Goal: Information Seeking & Learning: Learn about a topic

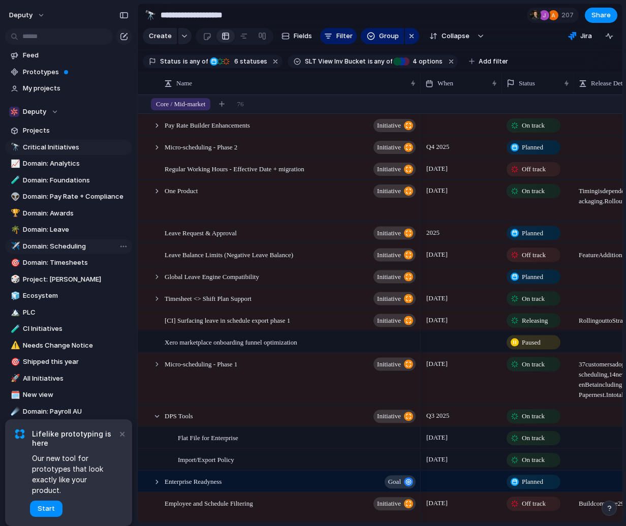
click at [70, 249] on span "Domain: Scheduling" at bounding box center [76, 246] width 106 height 10
type input "**********"
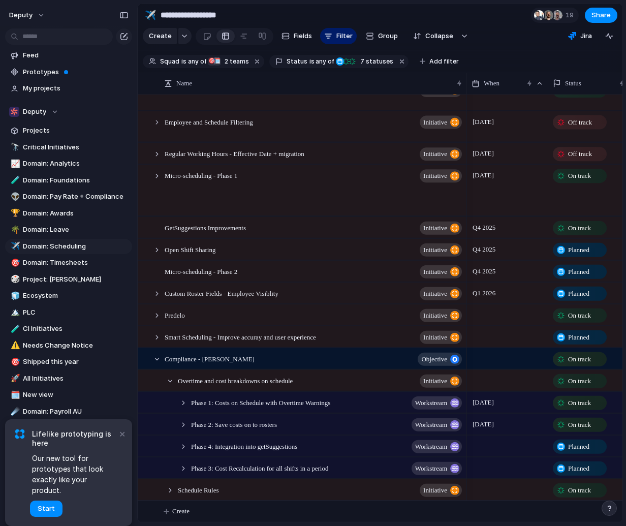
scroll to position [23, 0]
click at [170, 492] on div at bounding box center [170, 489] width 9 height 9
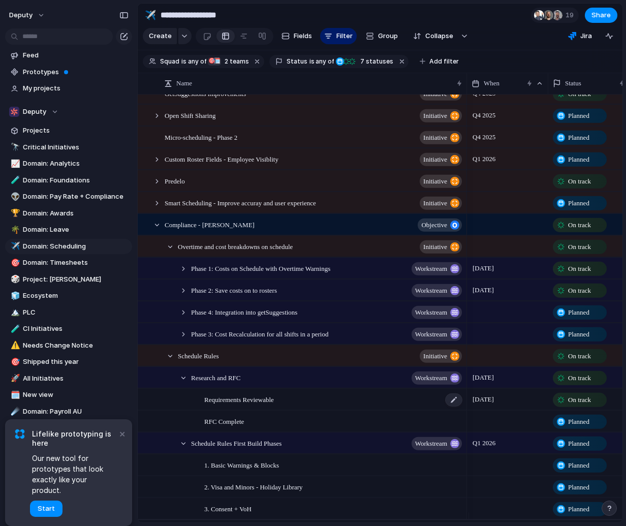
scroll to position [168, 0]
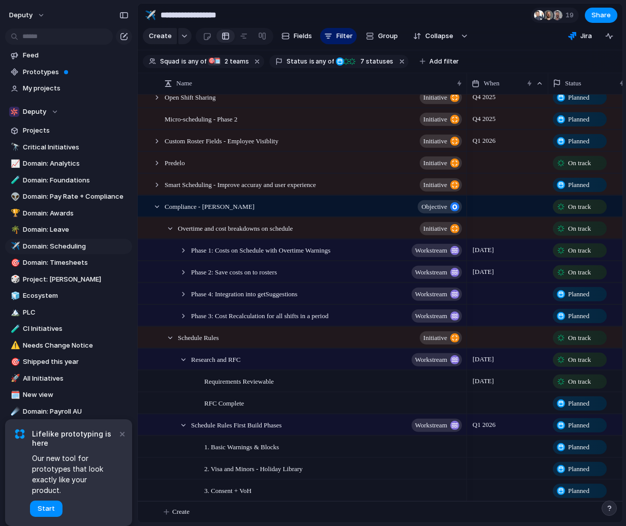
click at [169, 342] on div at bounding box center [170, 337] width 9 height 9
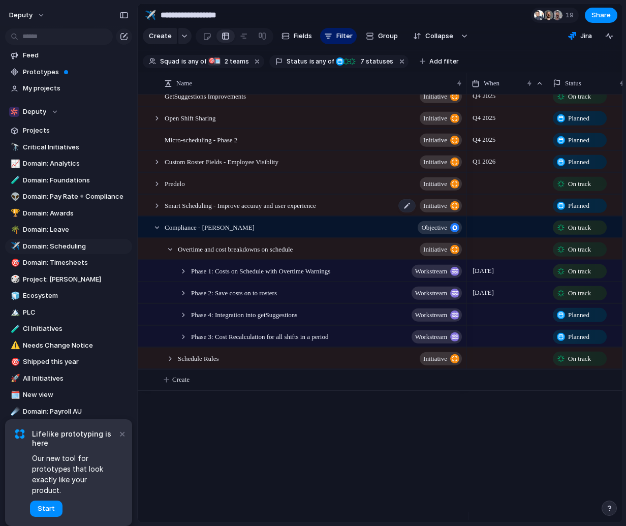
scroll to position [23, 0]
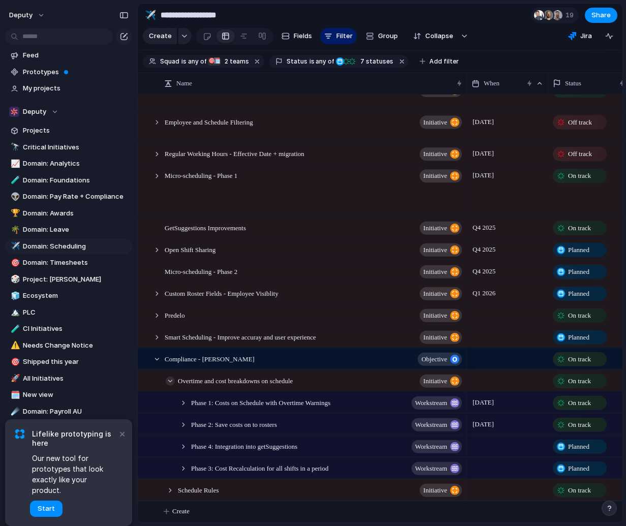
click at [171, 377] on div at bounding box center [170, 380] width 9 height 9
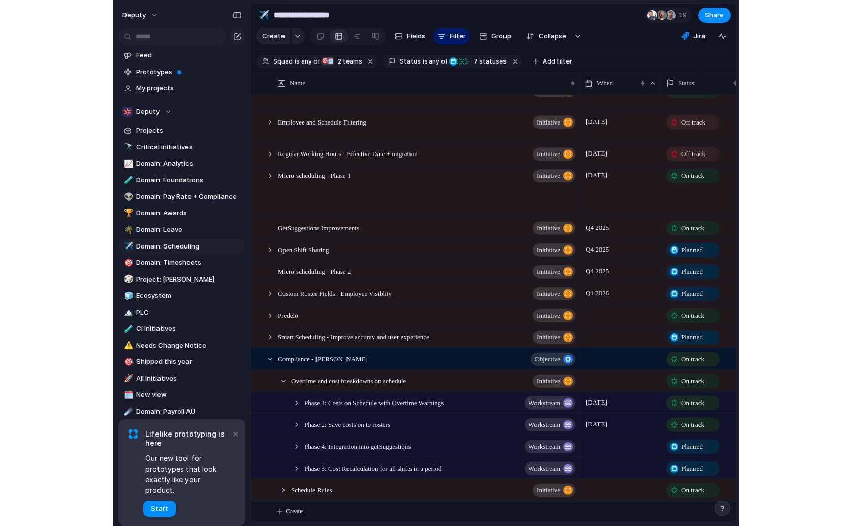
scroll to position [0, 0]
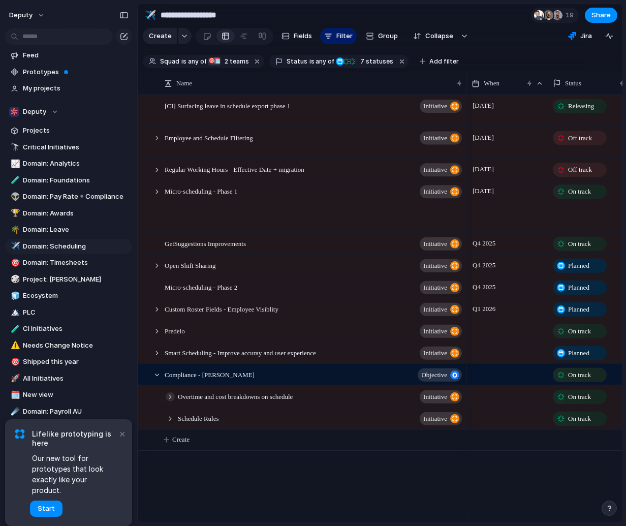
click at [164, 403] on div at bounding box center [151, 395] width 27 height 21
click at [171, 401] on div at bounding box center [170, 396] width 9 height 9
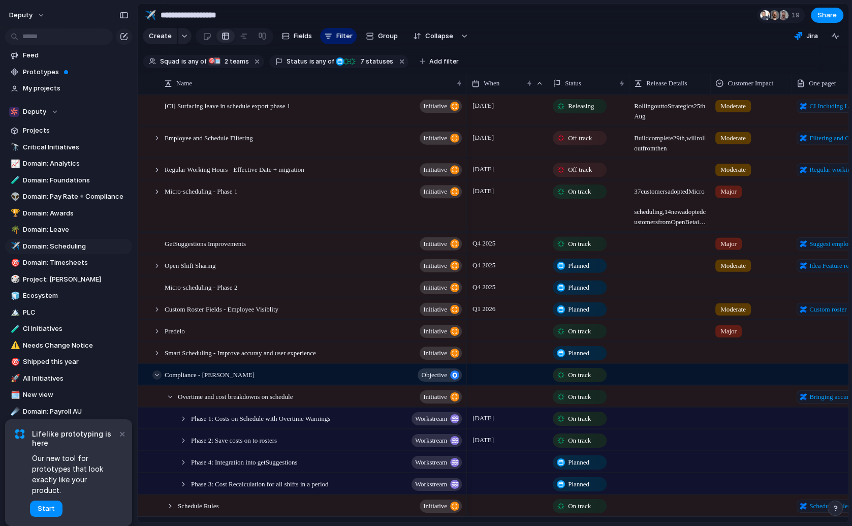
click at [156, 378] on div at bounding box center [156, 374] width 9 height 9
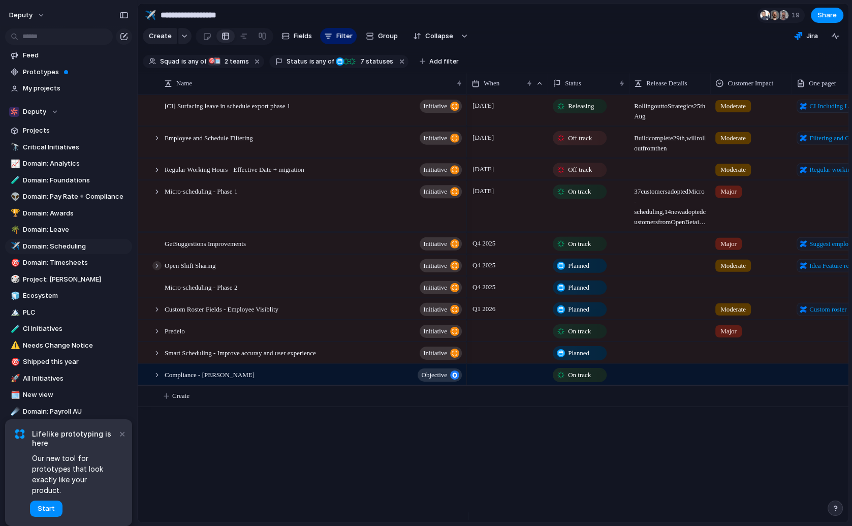
click at [157, 270] on div at bounding box center [156, 265] width 9 height 9
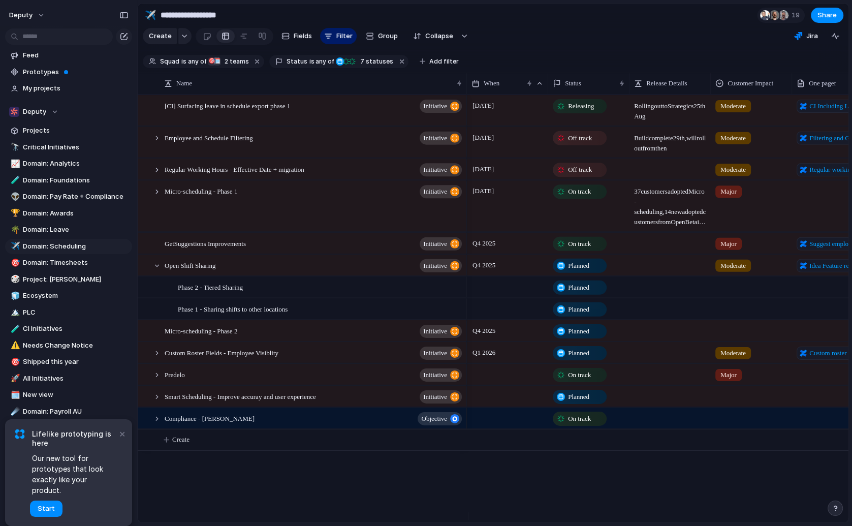
click at [581, 292] on span "Planned" at bounding box center [578, 287] width 21 height 10
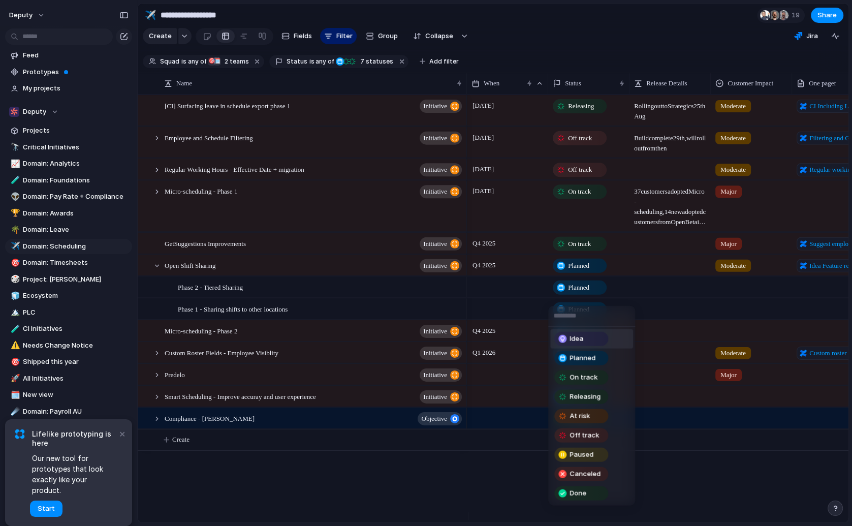
click at [579, 337] on span "Idea" at bounding box center [576, 339] width 14 height 10
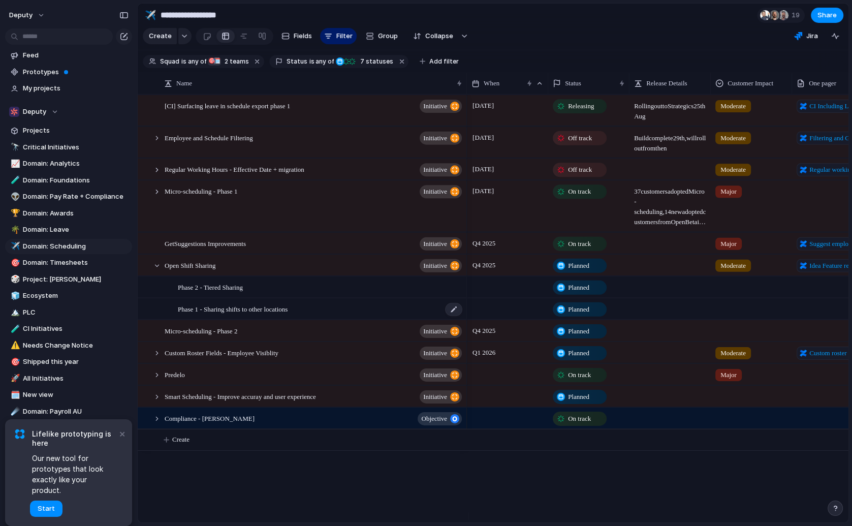
click at [254, 313] on span "Phase 1 - Sharing shifts to other locations" at bounding box center [233, 308] width 110 height 12
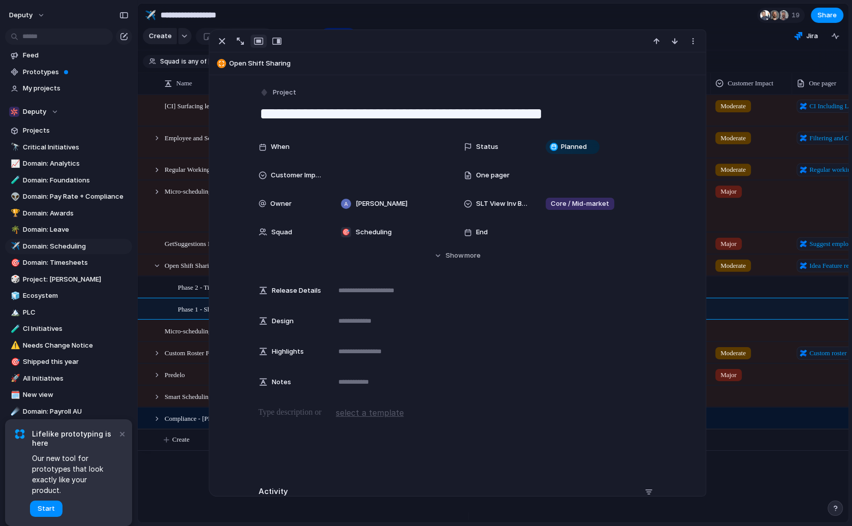
click at [159, 498] on div "[CI] Surfacing leave in schedule export phase 1 initiative Employee and Schedul…" at bounding box center [493, 308] width 710 height 428
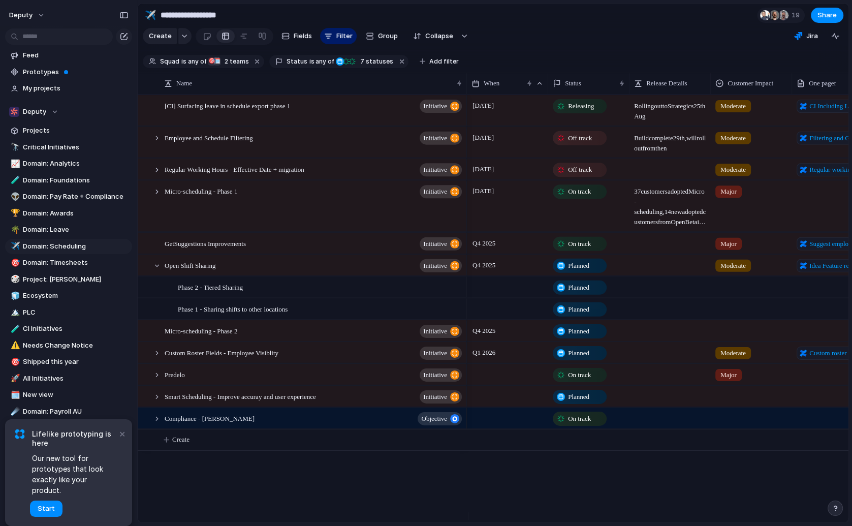
click at [490, 304] on div at bounding box center [507, 301] width 80 height 6
click at [495, 271] on span "Q4 2025" at bounding box center [484, 264] width 28 height 12
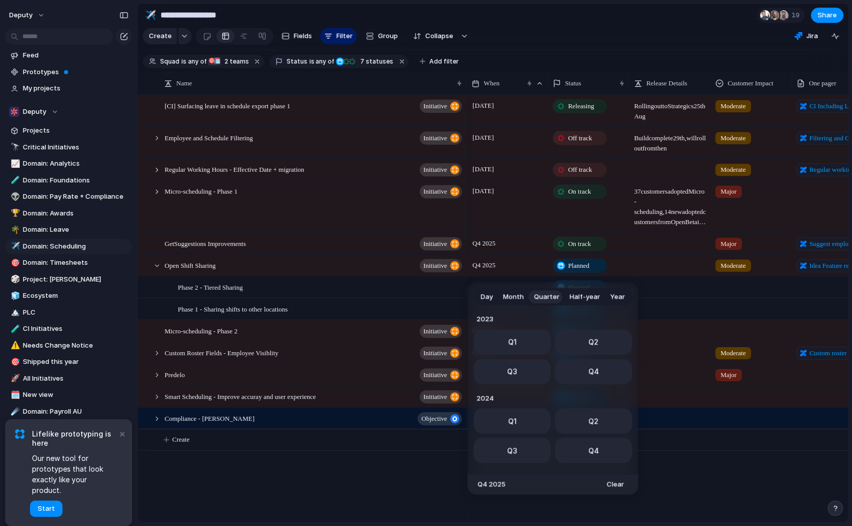
scroll to position [161, 0]
drag, startPoint x: 610, startPoint y: 480, endPoint x: 486, endPoint y: 339, distance: 188.2
click at [610, 480] on span "Clear" at bounding box center [614, 484] width 17 height 10
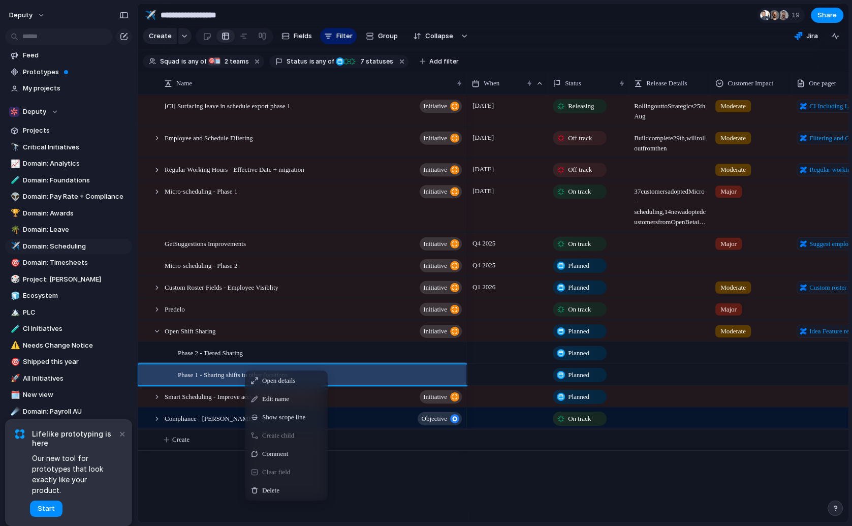
drag, startPoint x: 486, startPoint y: 506, endPoint x: 439, endPoint y: 469, distance: 59.2
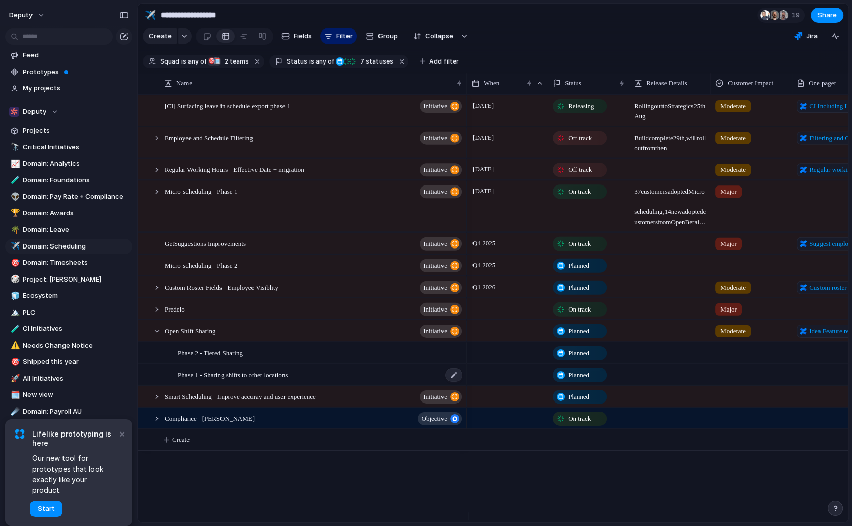
click at [271, 379] on span "Phase 1 - Sharing shifts to other locations" at bounding box center [233, 374] width 110 height 12
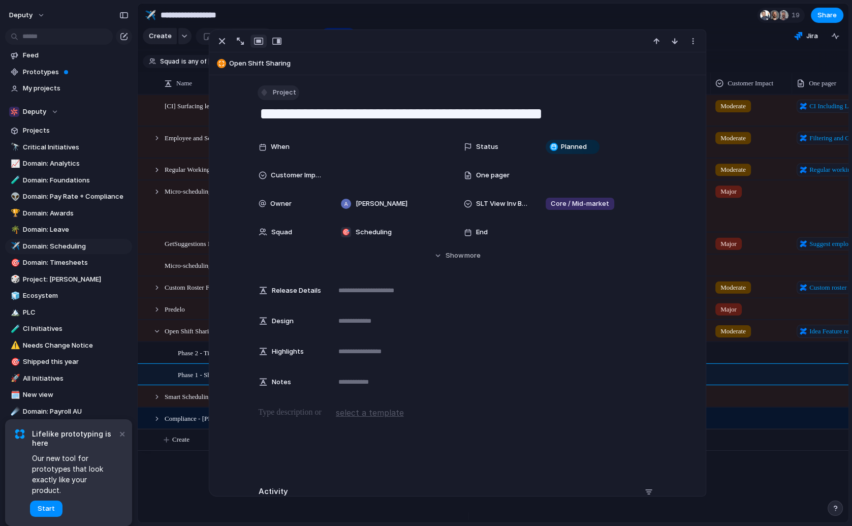
click at [286, 89] on span "Project" at bounding box center [284, 92] width 23 height 10
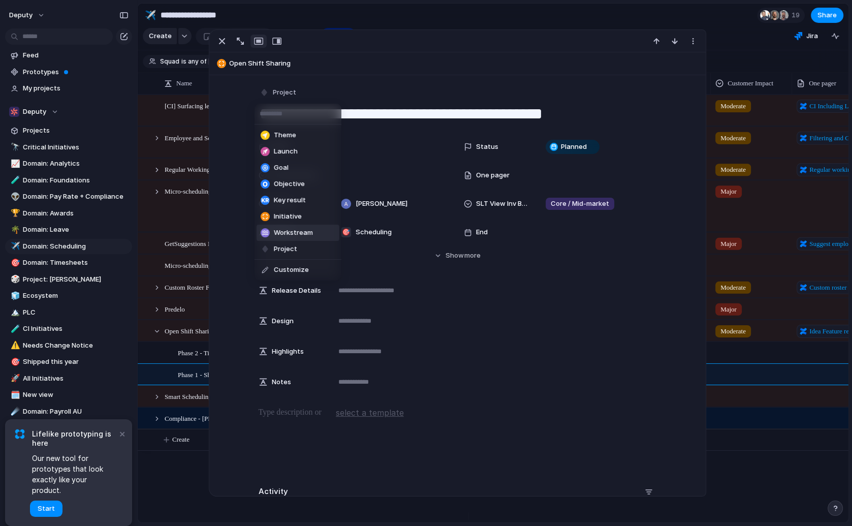
click at [318, 236] on li "Workstream" at bounding box center [297, 232] width 83 height 16
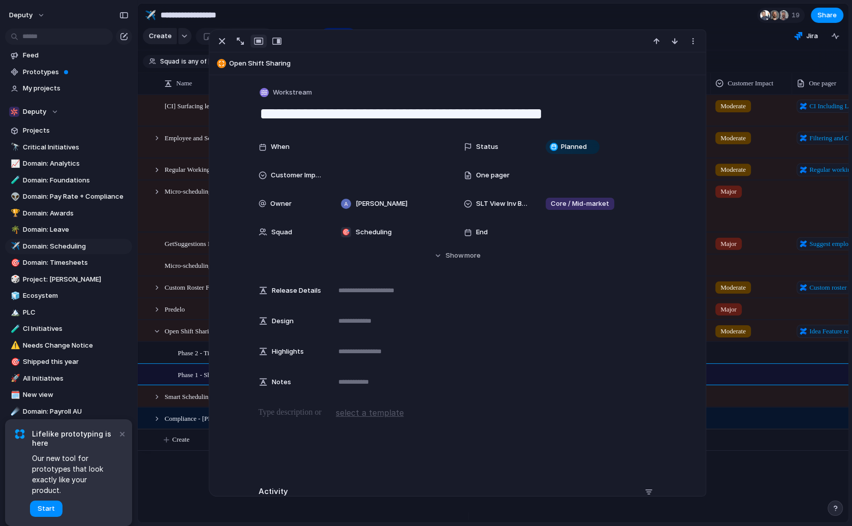
click at [385, 16] on section "**********" at bounding box center [493, 15] width 710 height 23
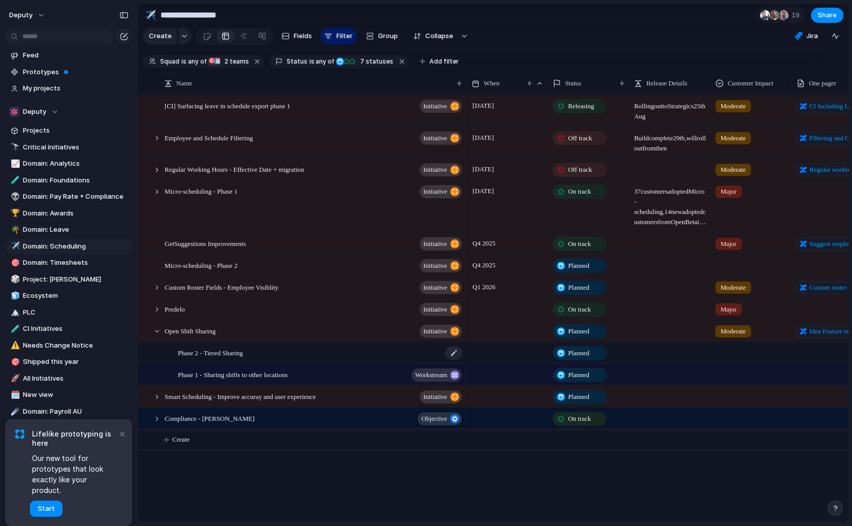
click at [243, 358] on span "Phase 2 - Tiered Sharing" at bounding box center [210, 352] width 65 height 12
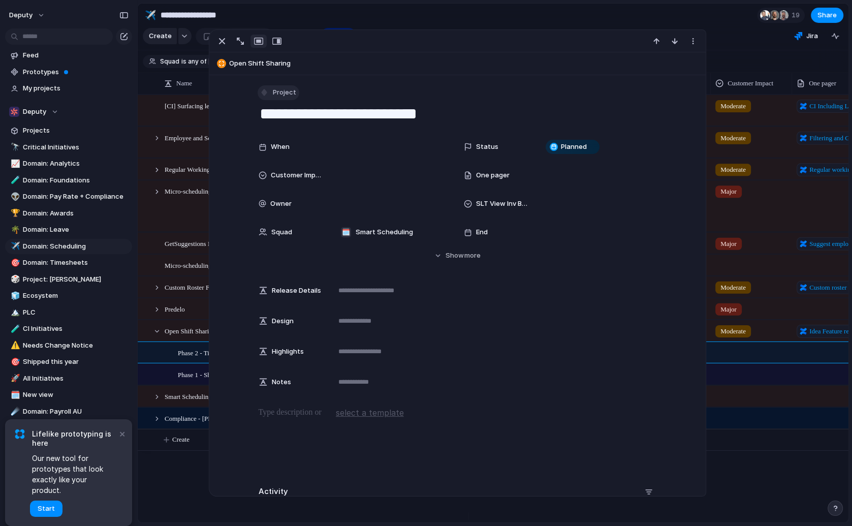
click at [265, 99] on button "Project" at bounding box center [278, 92] width 42 height 15
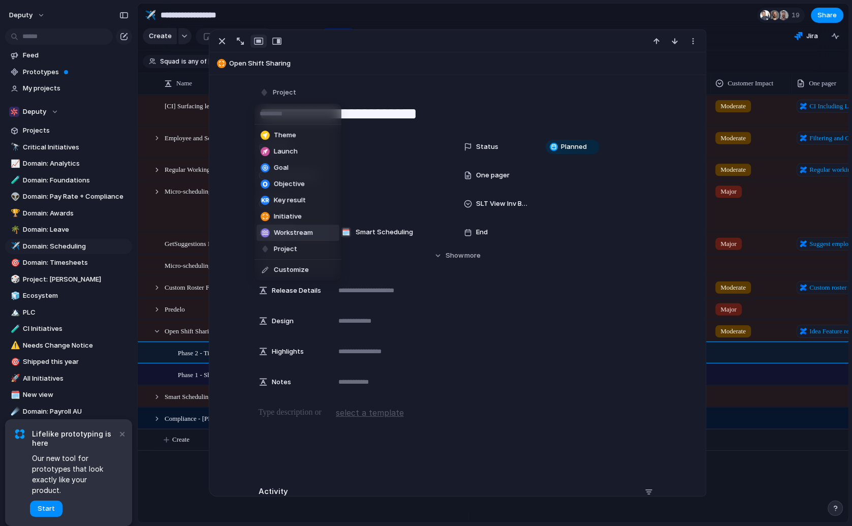
drag, startPoint x: 305, startPoint y: 228, endPoint x: 325, endPoint y: 235, distance: 21.7
click at [305, 228] on span "Workstream" at bounding box center [293, 233] width 39 height 10
